Goal: Find specific page/section: Find specific page/section

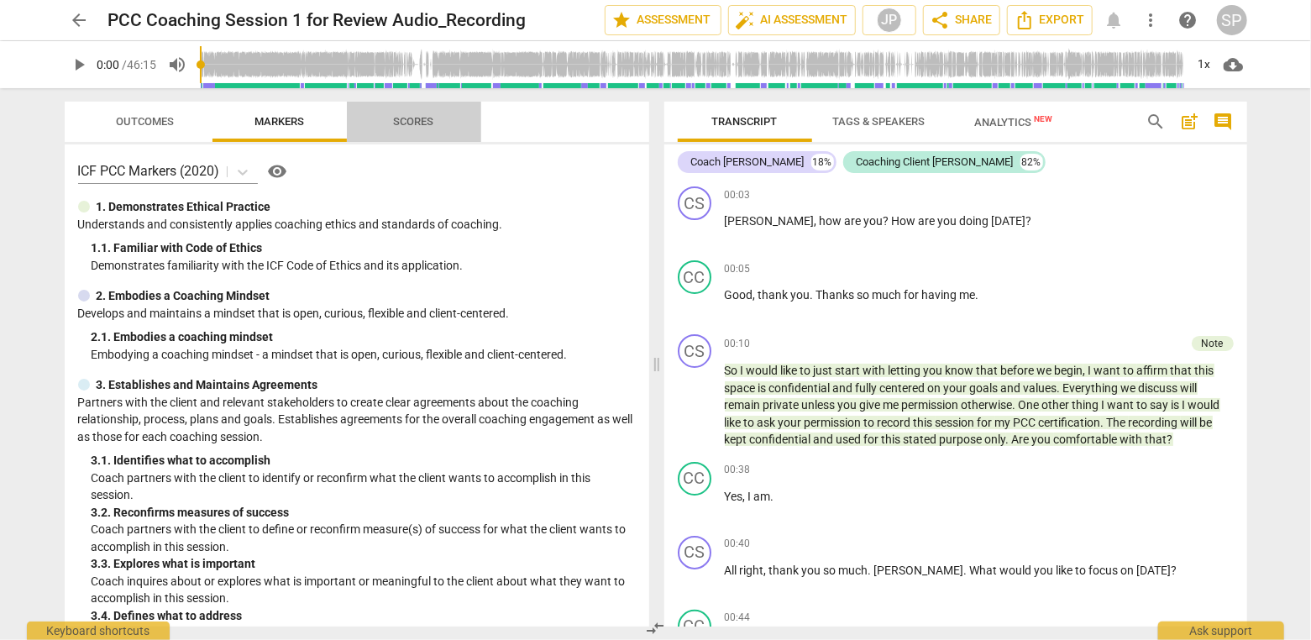
click at [422, 122] on span "Scores" at bounding box center [414, 121] width 40 height 13
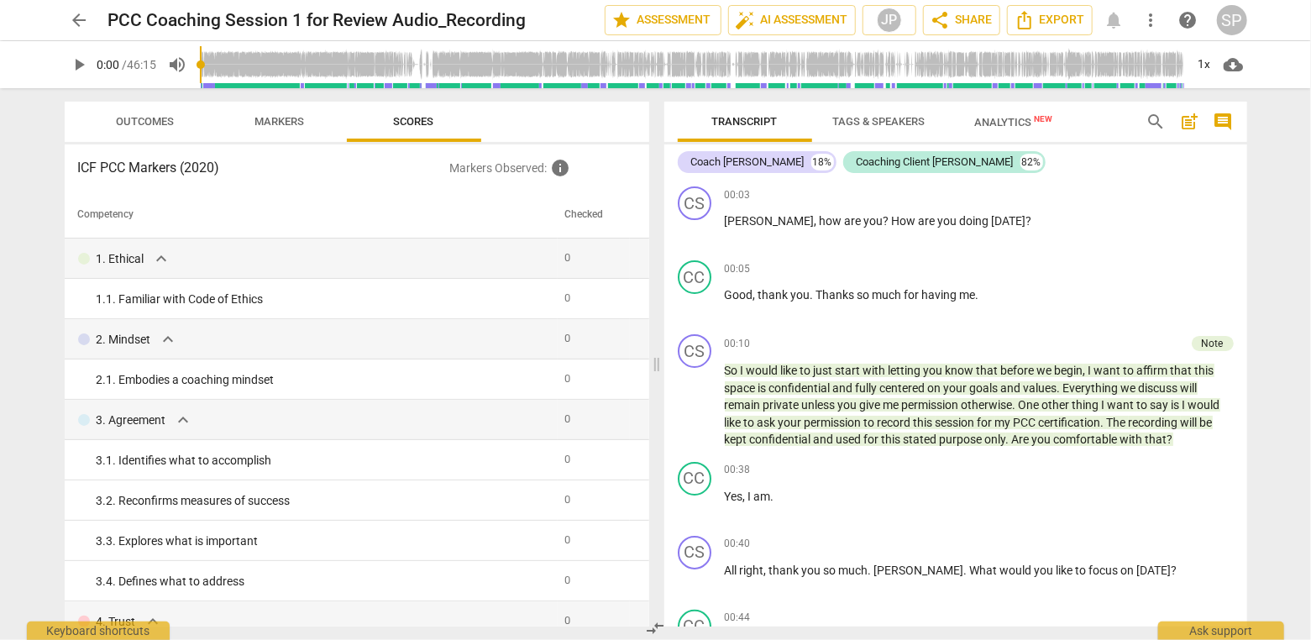
click at [93, 11] on span "arrow_back" at bounding box center [80, 20] width 30 height 20
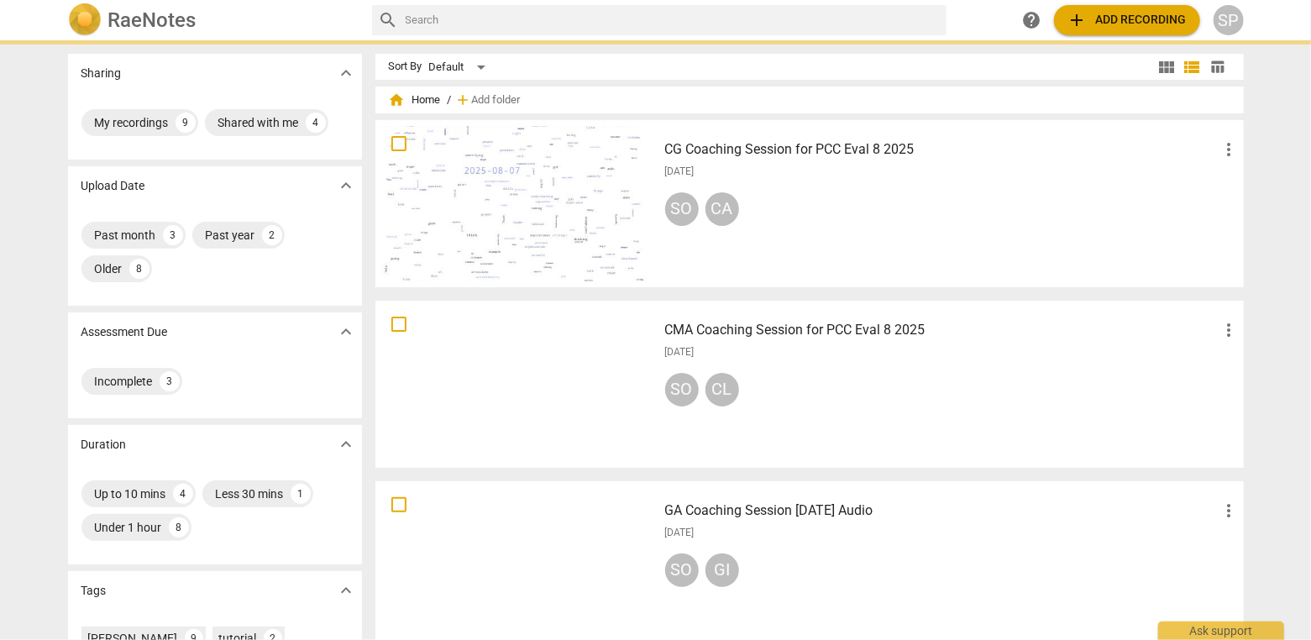
click at [937, 204] on div "SO CA" at bounding box center [952, 212] width 574 height 40
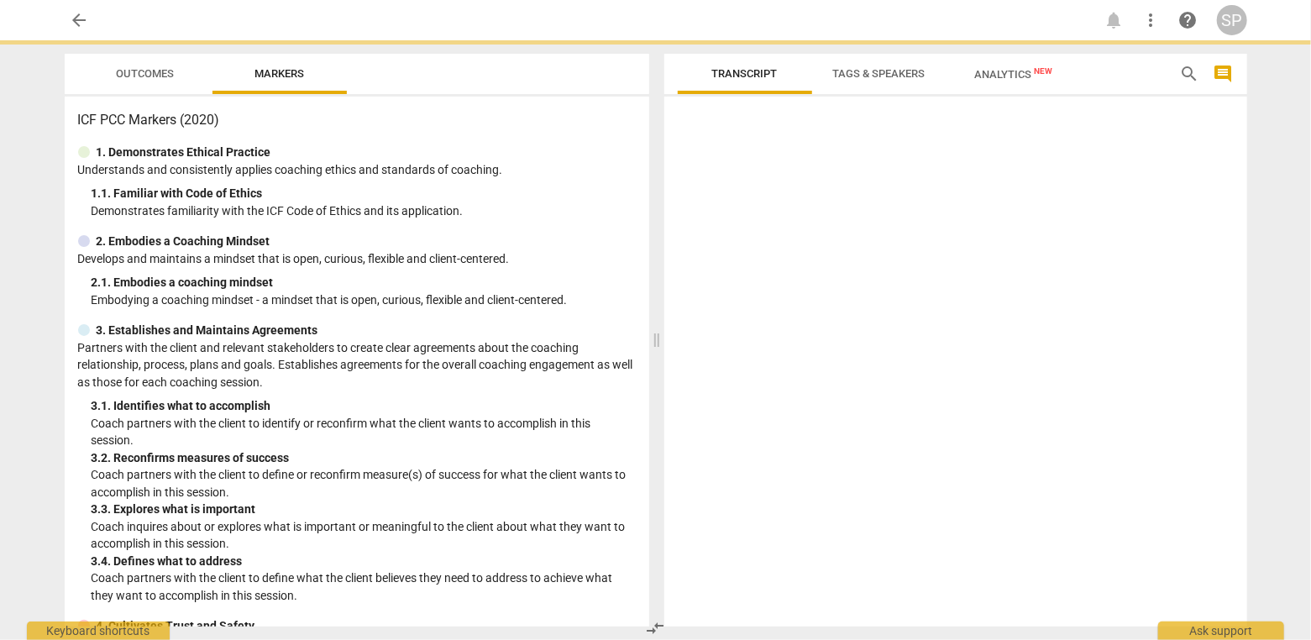
click at [143, 80] on span "Outcomes" at bounding box center [145, 73] width 58 height 13
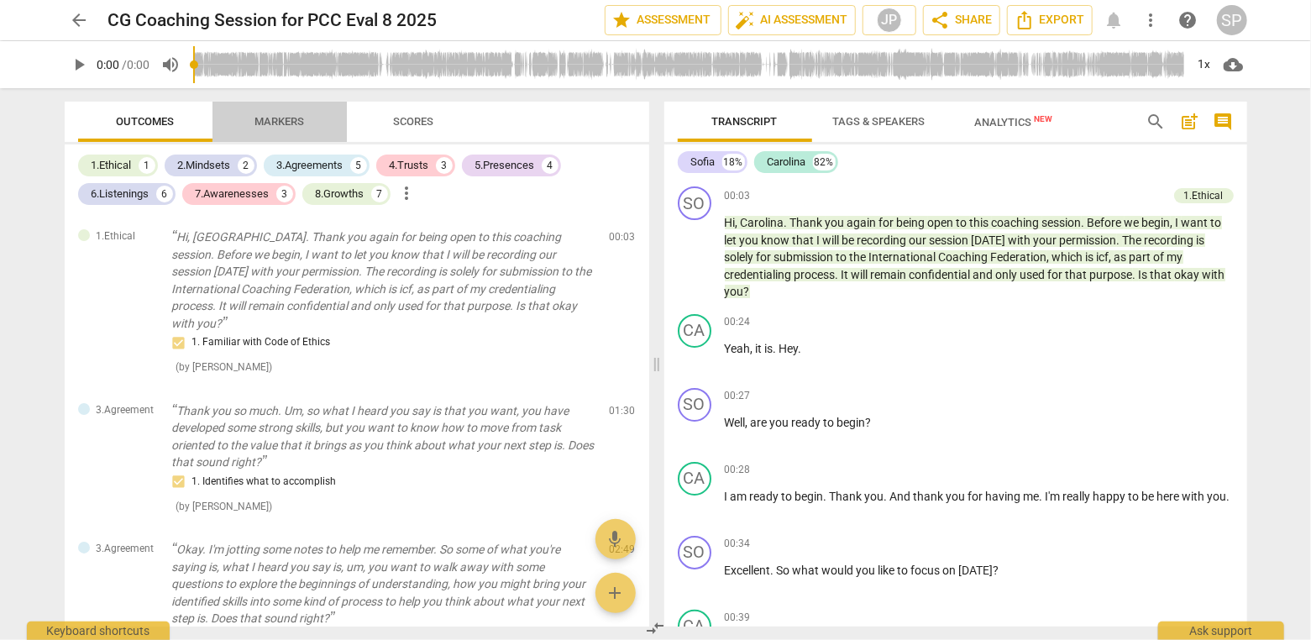
click at [275, 123] on span "Markers" at bounding box center [279, 121] width 50 height 13
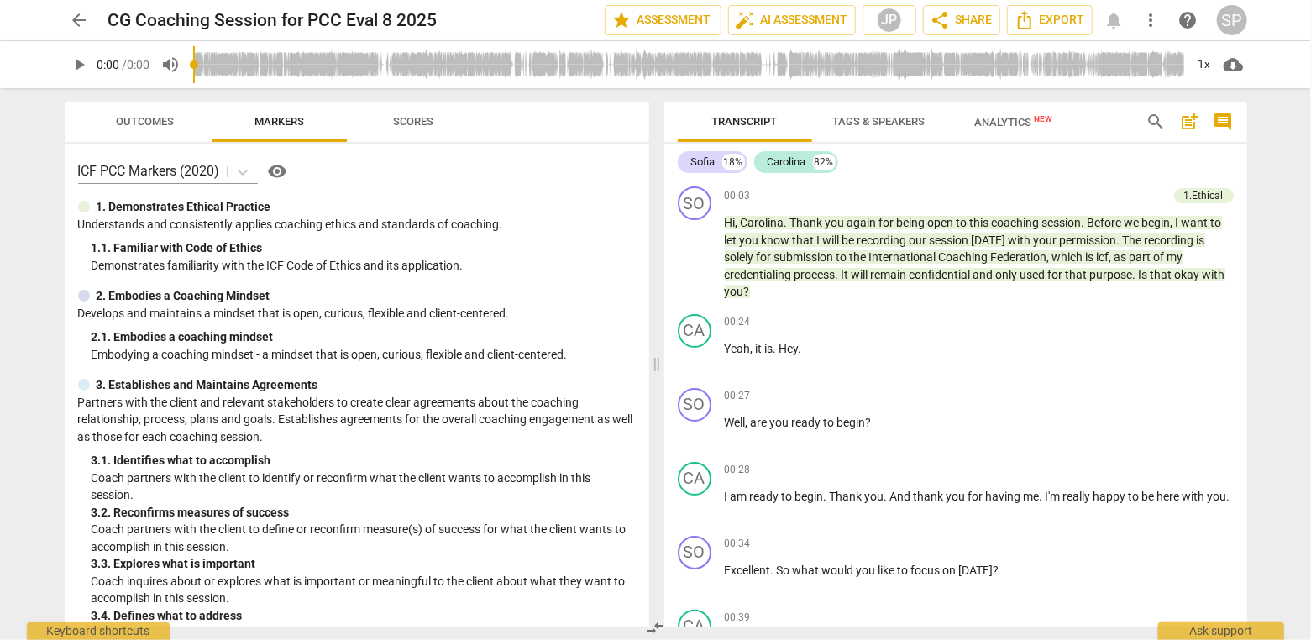
click at [432, 130] on span "Scores" at bounding box center [414, 122] width 81 height 23
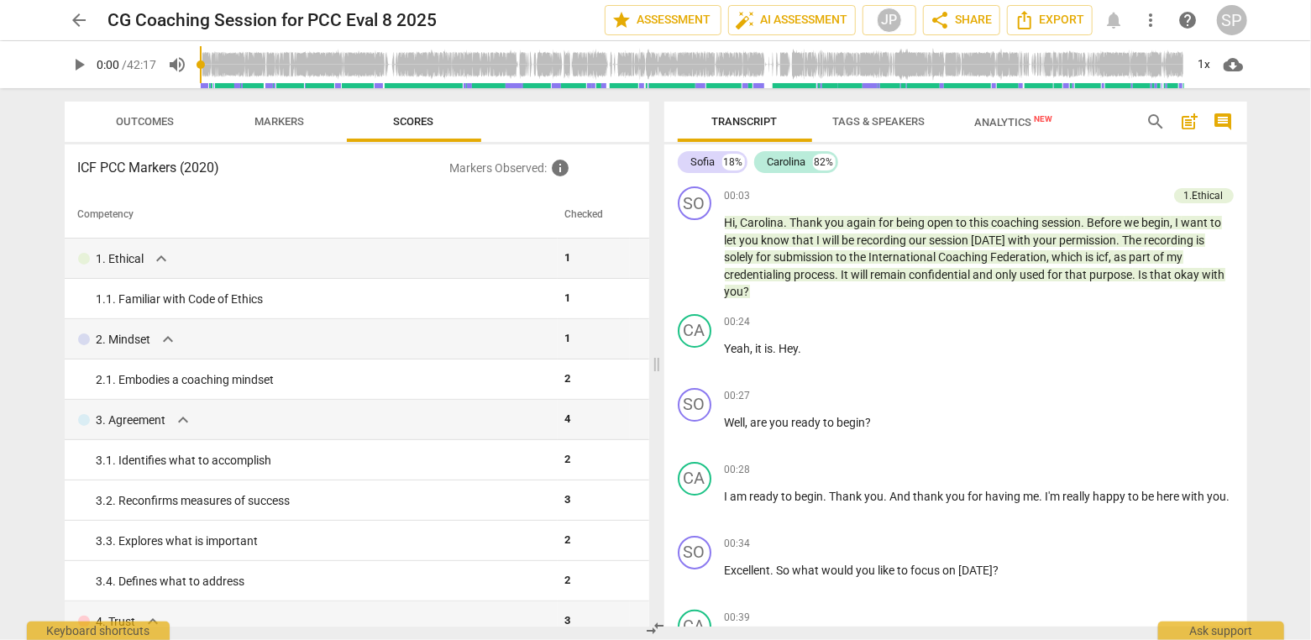
click at [923, 126] on span "Tags & Speakers" at bounding box center [879, 121] width 92 height 13
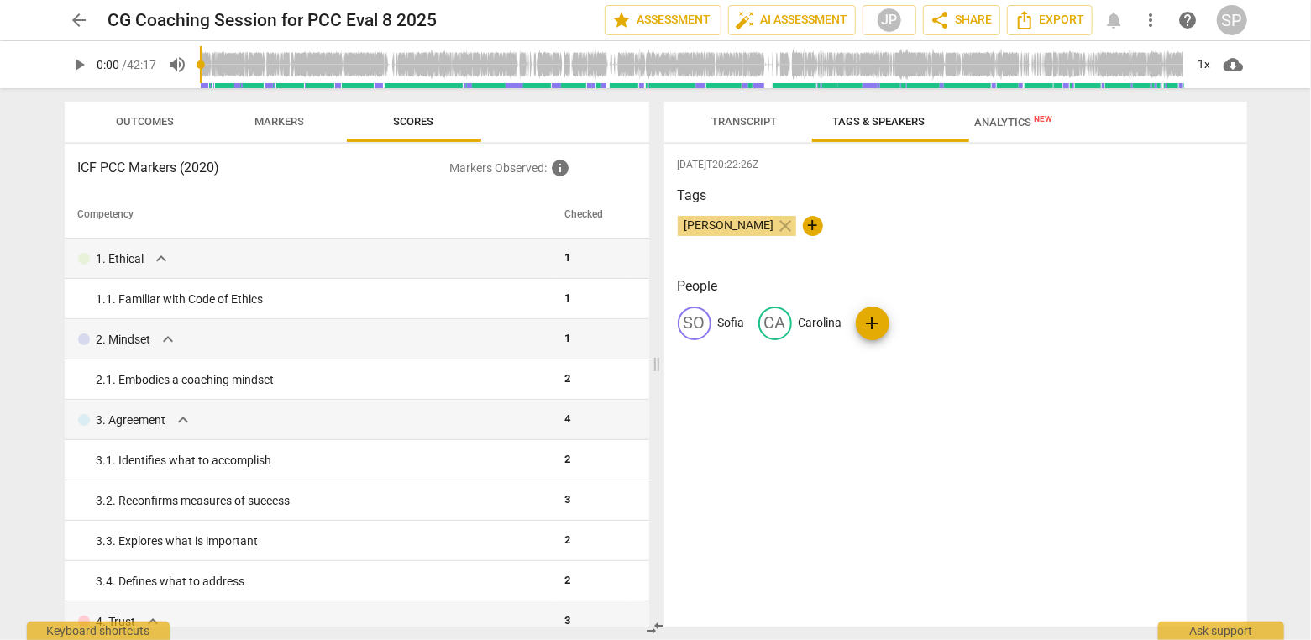
click at [1033, 122] on span "Analytics New" at bounding box center [1013, 122] width 78 height 13
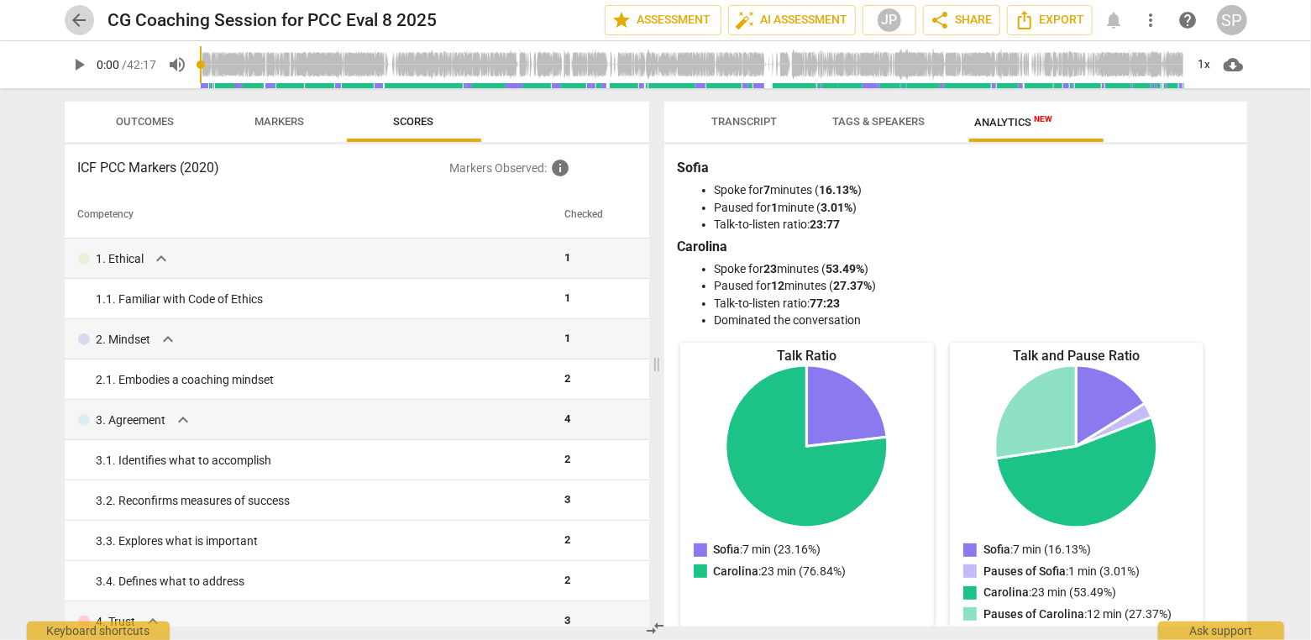
click at [79, 20] on span "arrow_back" at bounding box center [80, 20] width 20 height 20
